Goal: Information Seeking & Learning: Learn about a topic

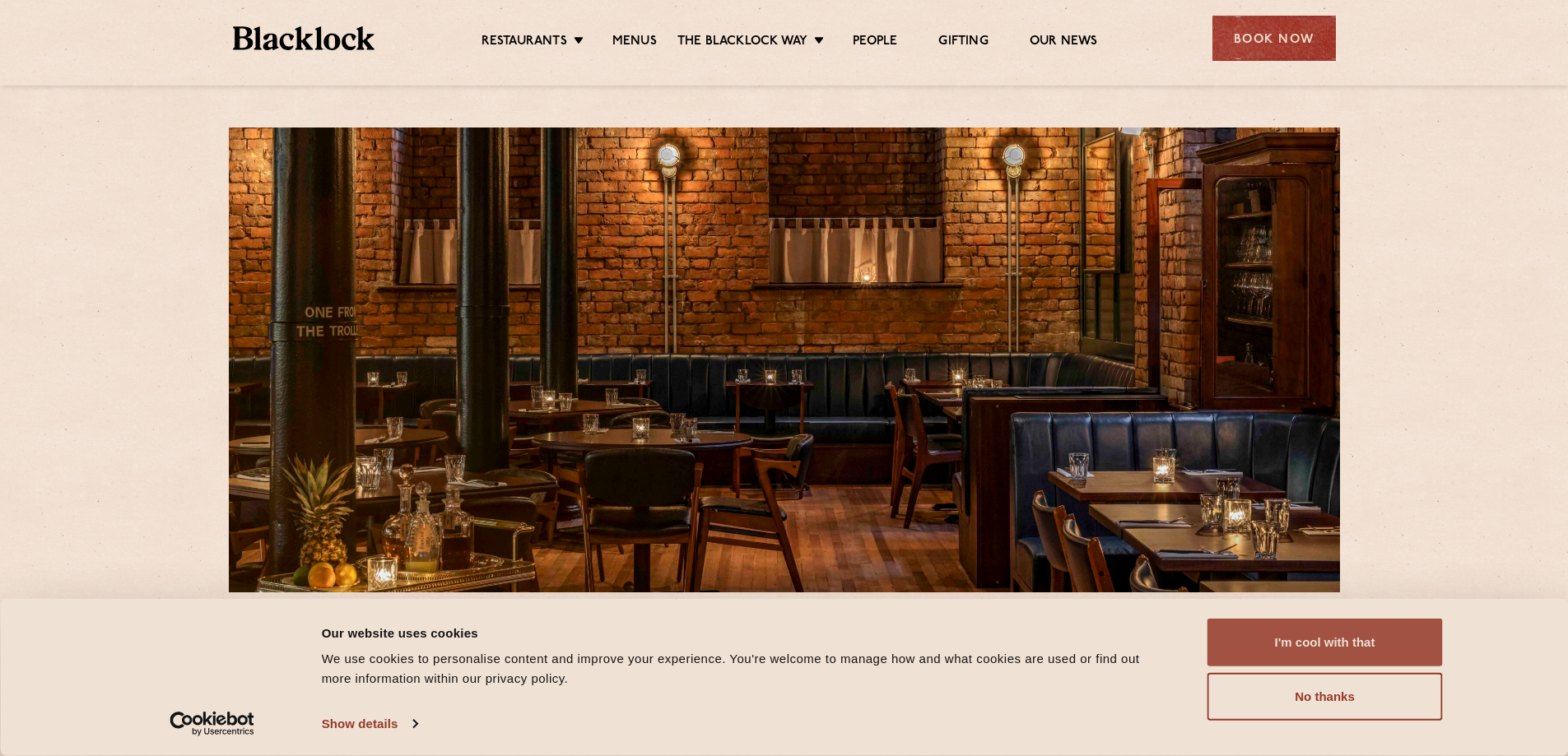
click at [1335, 655] on button "I'm cool with that" at bounding box center [1325, 642] width 235 height 48
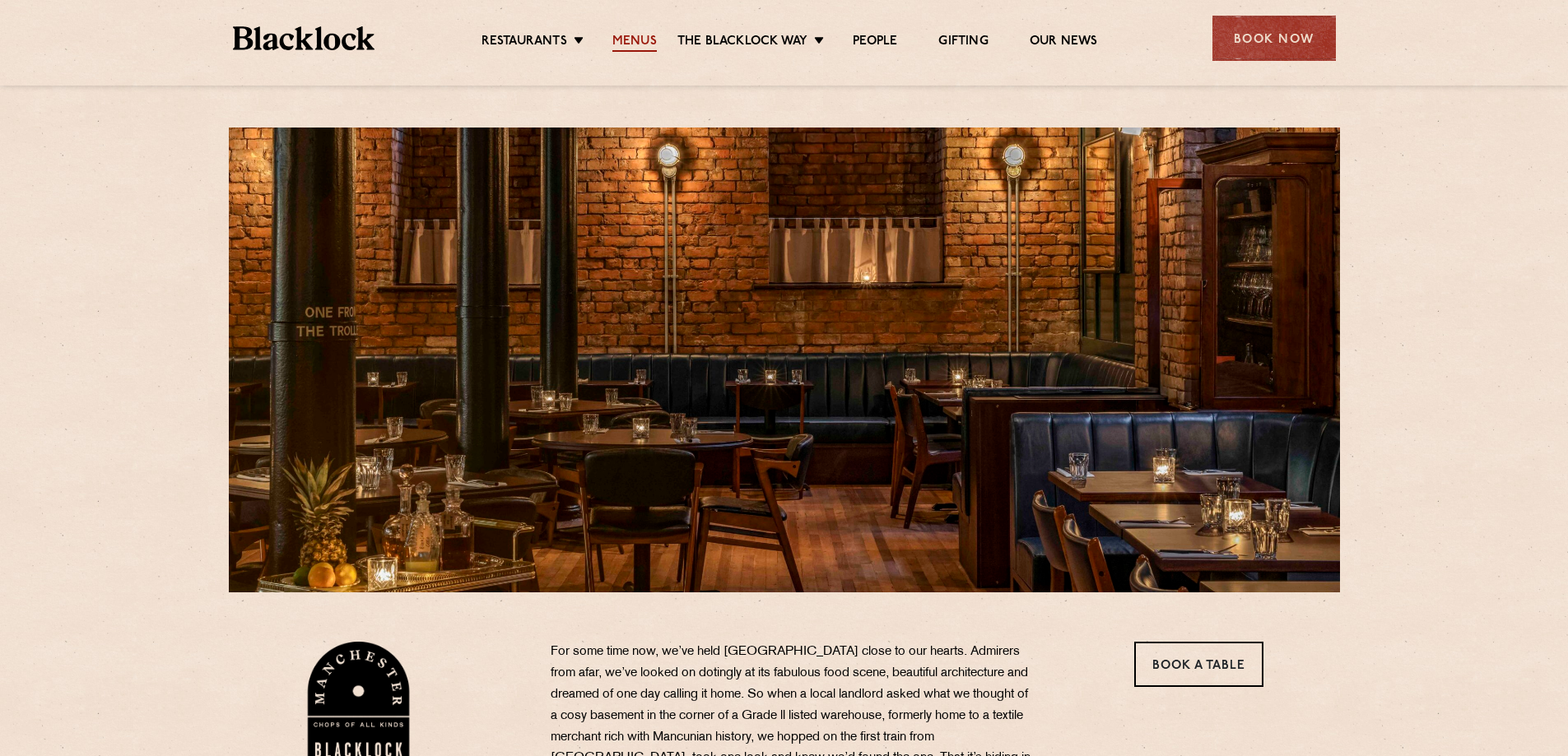
click at [635, 38] on link "Menus" at bounding box center [634, 42] width 44 height 18
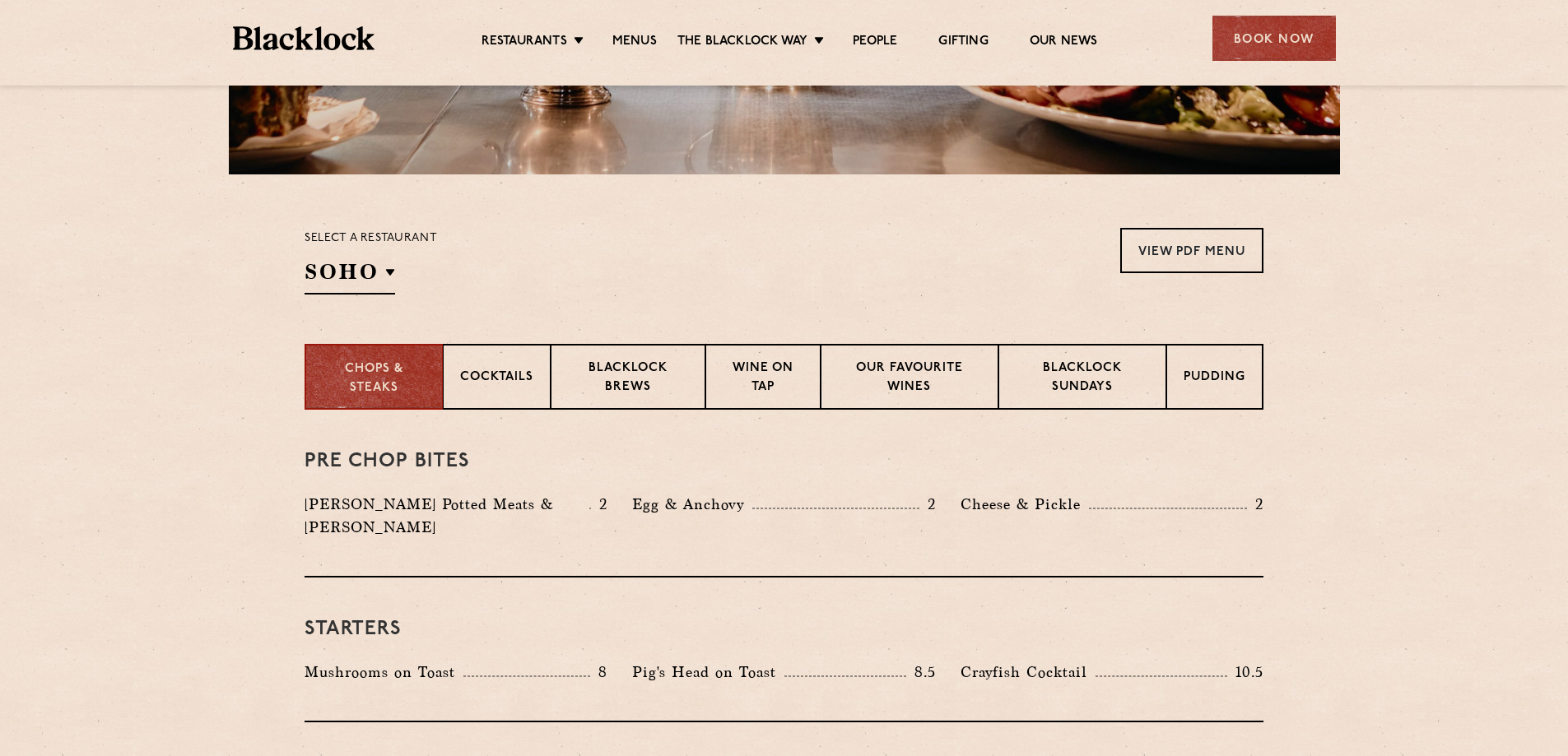
scroll to position [411, 0]
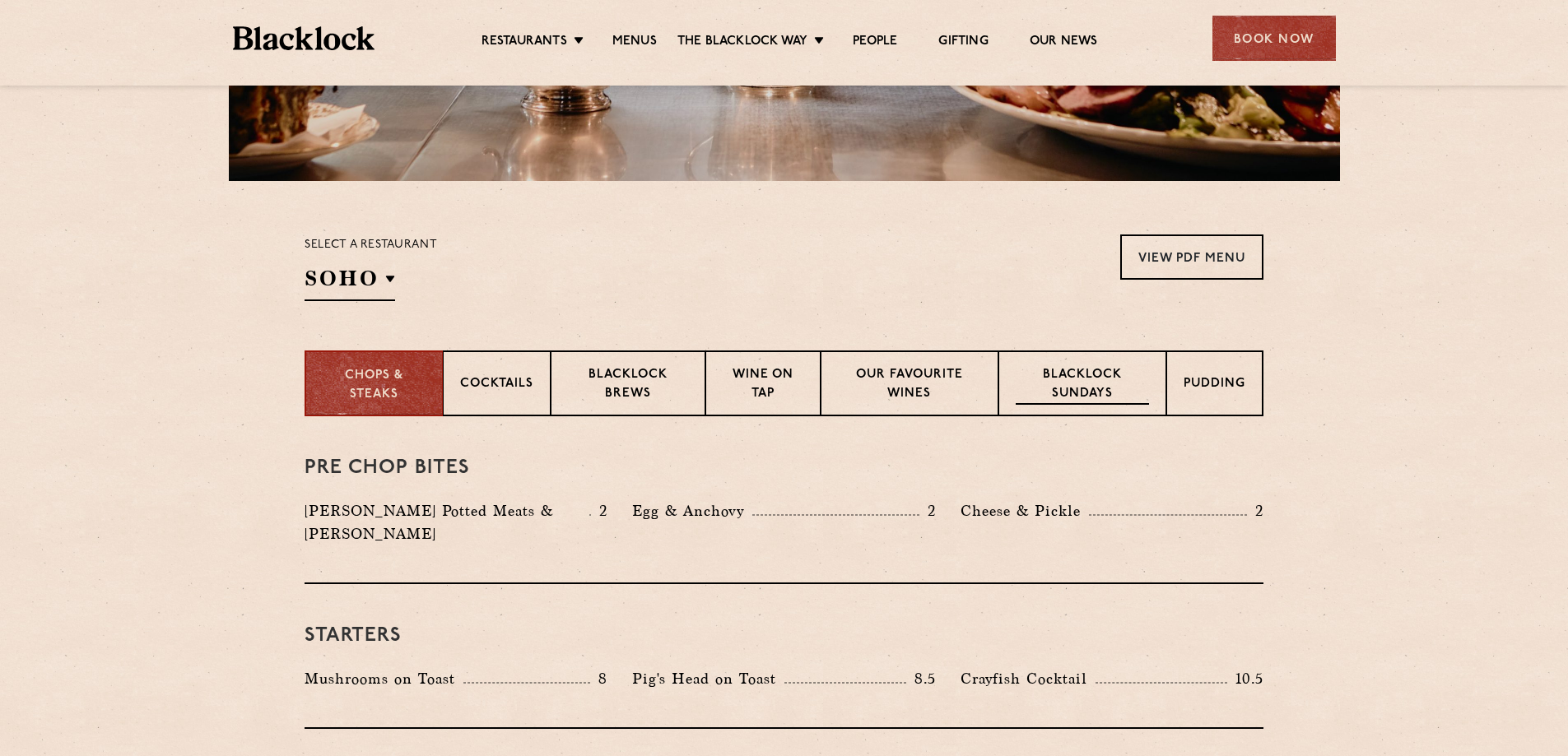
click at [1117, 375] on p "Blacklock Sundays" at bounding box center [1083, 385] width 134 height 39
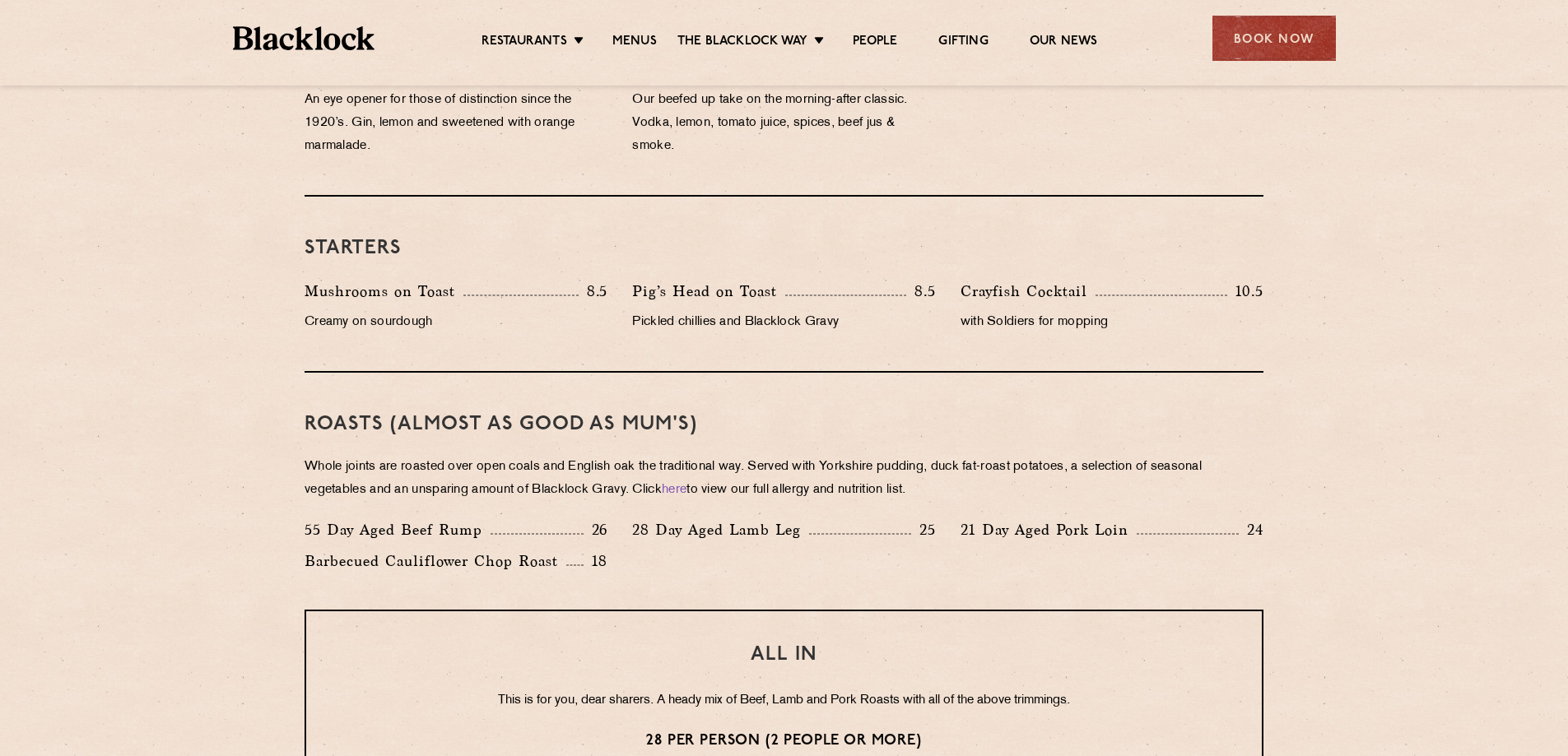
scroll to position [905, 0]
